Goal: Find specific page/section

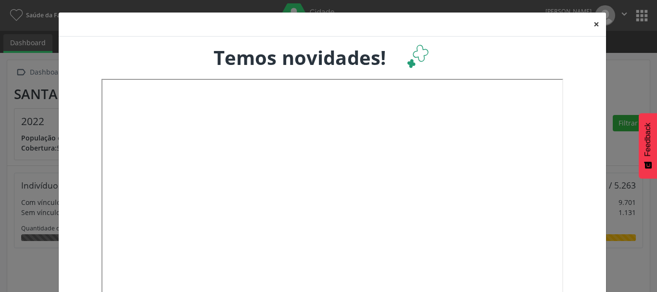
click at [591, 26] on button "×" at bounding box center [596, 25] width 19 height 24
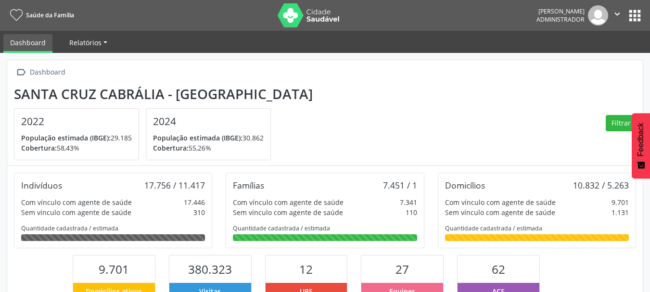
click at [105, 39] on link "Relatórios" at bounding box center [88, 42] width 51 height 17
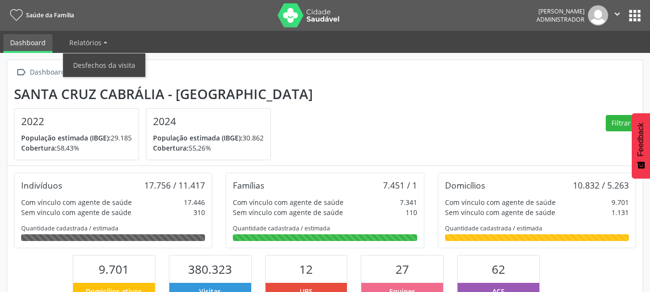
click at [617, 14] on icon "" at bounding box center [617, 14] width 11 height 11
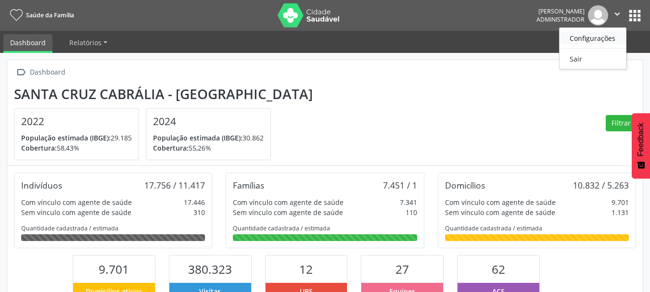
click at [609, 38] on link "Configurações" at bounding box center [593, 37] width 66 height 13
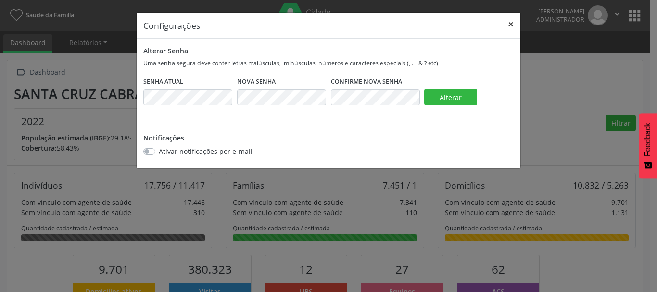
click at [512, 25] on button "×" at bounding box center [510, 25] width 19 height 24
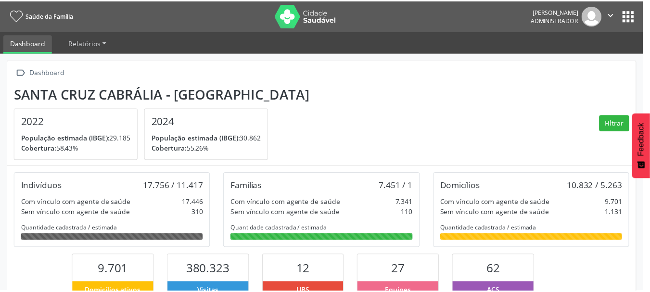
scroll to position [481006, 480954]
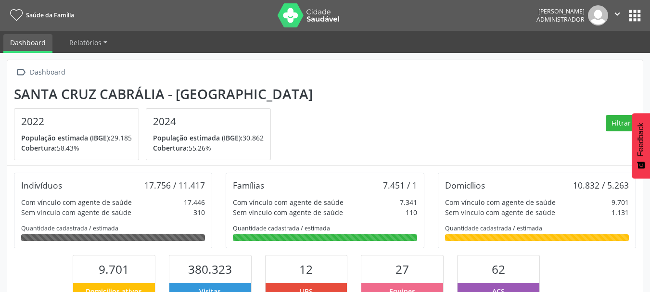
click at [52, 16] on span "Saúde da Família" at bounding box center [50, 15] width 48 height 8
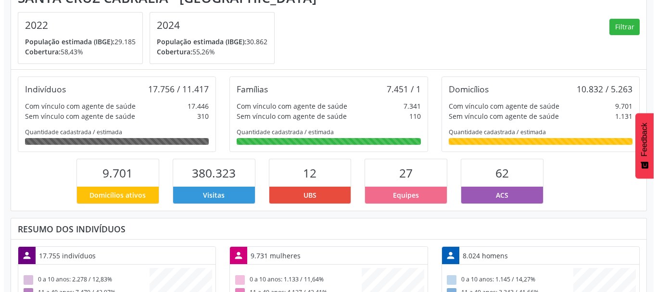
scroll to position [0, 0]
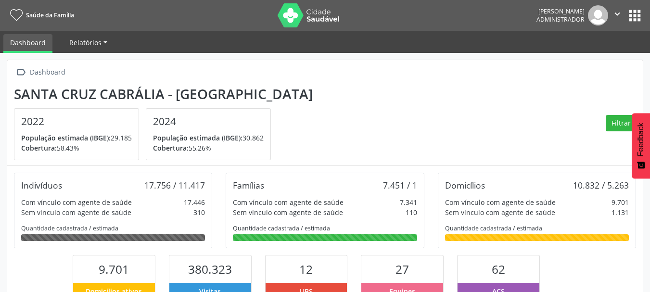
click at [104, 43] on link "Relatórios" at bounding box center [88, 42] width 51 height 17
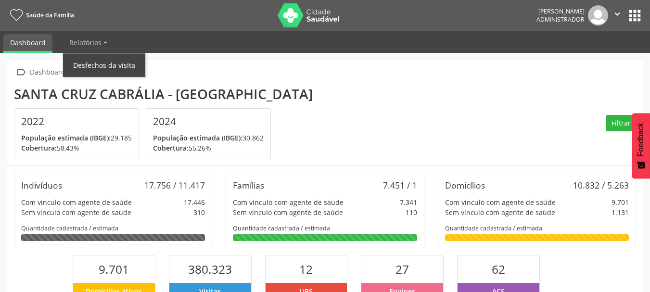
click at [107, 65] on link "Desfechos da visita" at bounding box center [104, 65] width 82 height 17
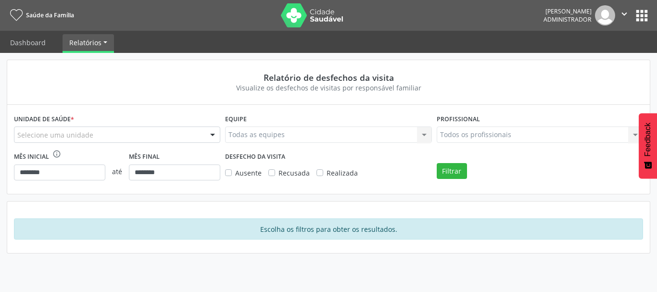
click at [288, 13] on img at bounding box center [312, 15] width 63 height 24
